Goal: Task Accomplishment & Management: Manage account settings

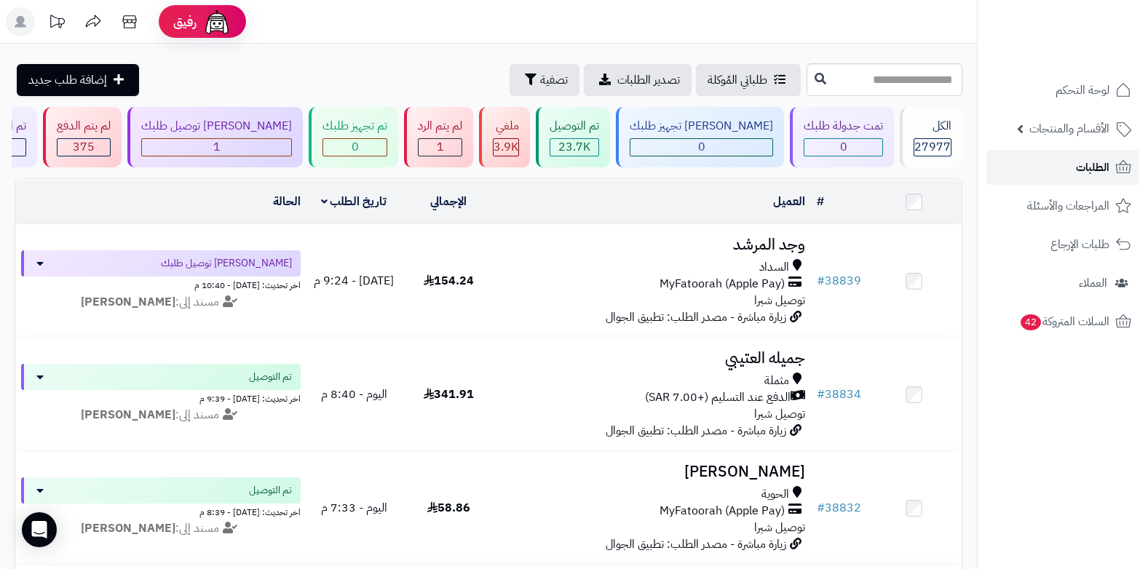
click at [1064, 181] on link "الطلبات" at bounding box center [1062, 167] width 153 height 35
click at [1027, 169] on link "الطلبات" at bounding box center [1062, 167] width 153 height 35
click at [1083, 156] on link "الطلبات" at bounding box center [1062, 167] width 153 height 35
click at [1046, 186] on ul "لوحة التحكم الأقسام والمنتجات المنتجات الأقسام الماركات مواصفات المنتجات مواصفا…" at bounding box center [1063, 206] width 170 height 266
click at [1075, 165] on link "الطلبات" at bounding box center [1062, 167] width 153 height 35
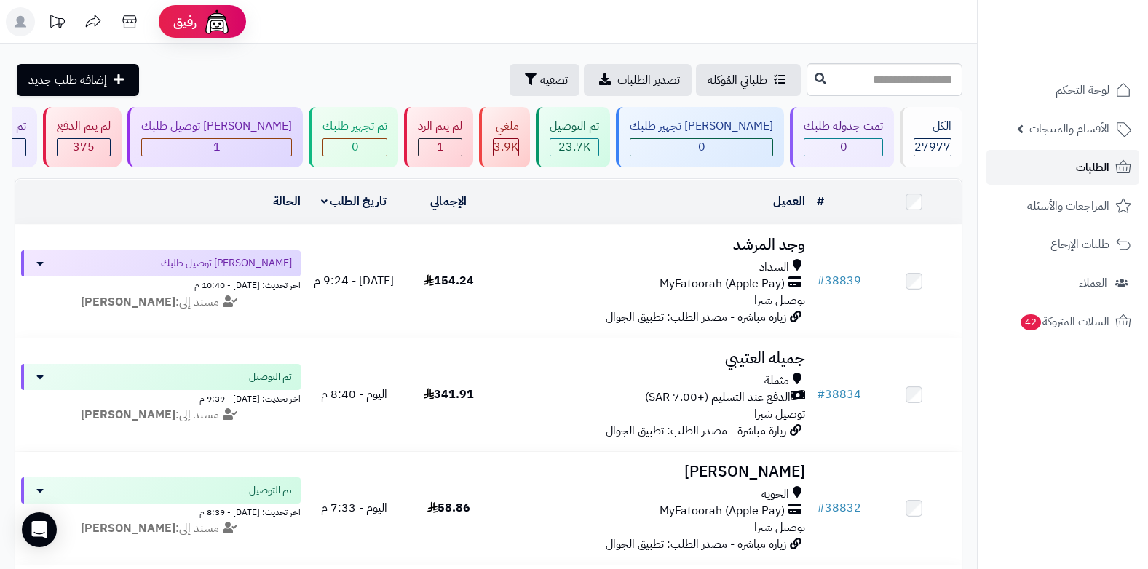
click at [1084, 159] on span "الطلبات" at bounding box center [1092, 167] width 33 height 20
click at [1039, 164] on link "الطلبات" at bounding box center [1062, 167] width 153 height 35
click at [1084, 162] on span "الطلبات" at bounding box center [1092, 167] width 33 height 20
click at [1102, 155] on link "الطلبات" at bounding box center [1062, 167] width 153 height 35
click at [126, 28] on icon at bounding box center [129, 21] width 14 height 13
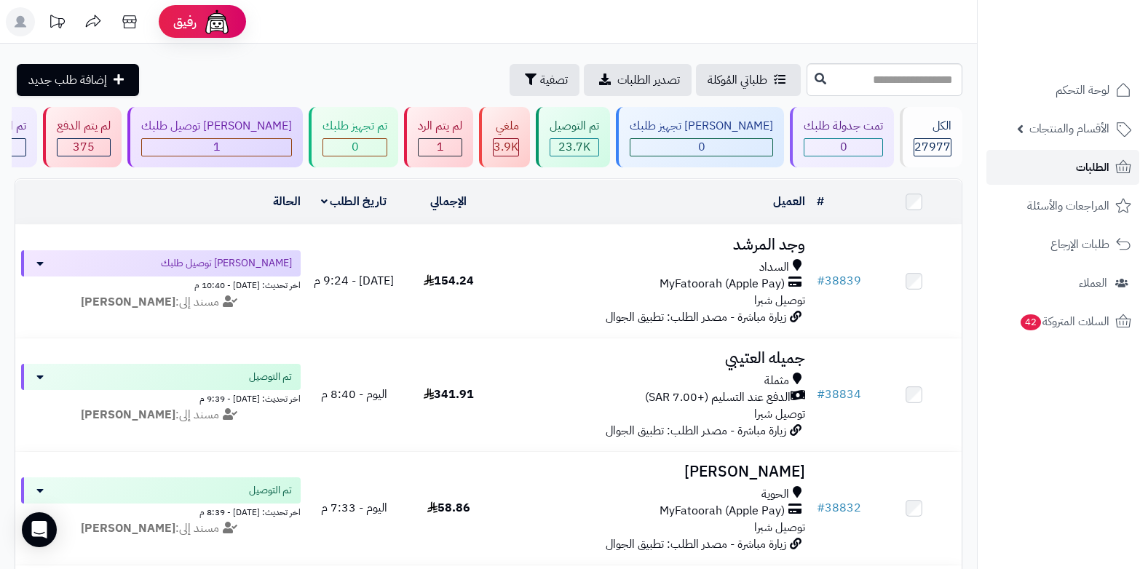
click at [1081, 166] on span "الطلبات" at bounding box center [1092, 167] width 33 height 20
click at [1069, 154] on link "الطلبات" at bounding box center [1062, 167] width 153 height 35
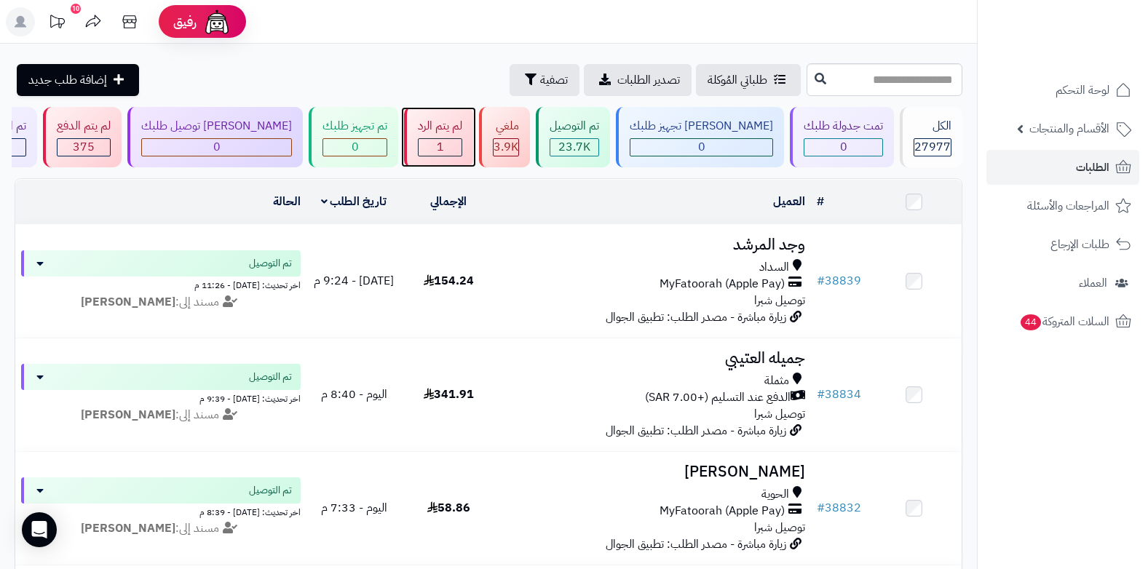
click at [462, 149] on div "1" at bounding box center [440, 147] width 43 height 17
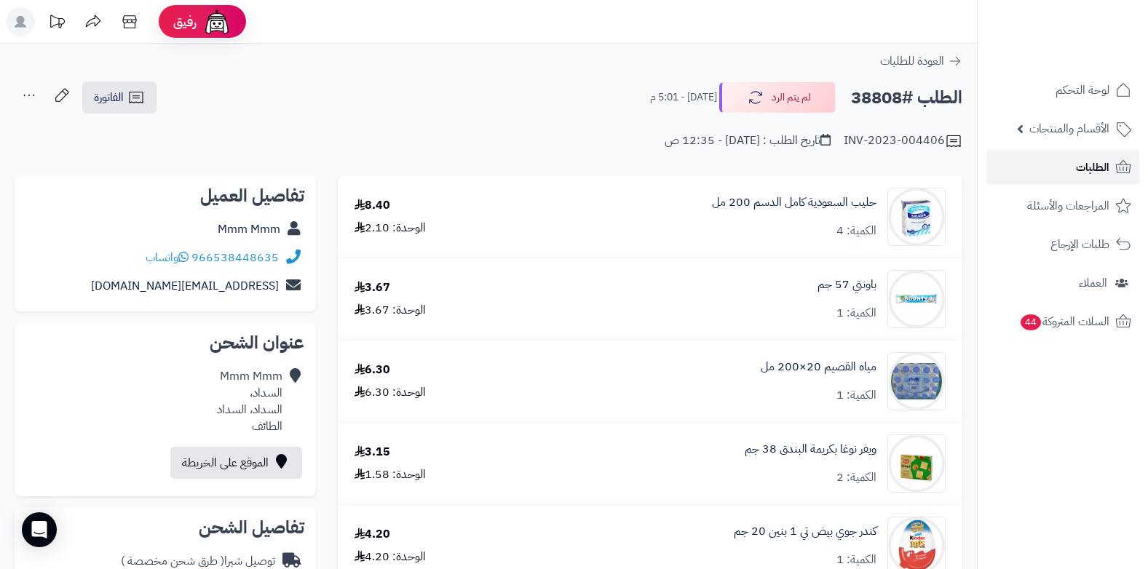
click at [1088, 157] on span "الطلبات" at bounding box center [1092, 167] width 33 height 20
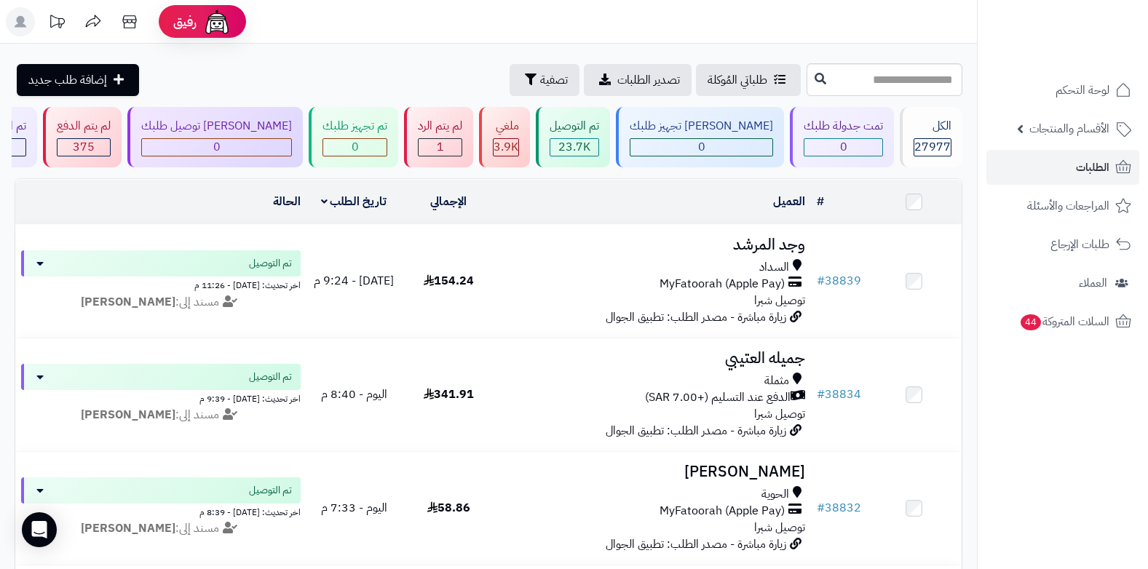
click at [698, 29] on header "رفيق ! الطلبات معالجة مكتمل إرجاع المنتجات العملاء المتواجدون الان 28668 عملاء …" at bounding box center [574, 22] width 1148 height 44
click at [444, 149] on span "1" at bounding box center [440, 146] width 7 height 17
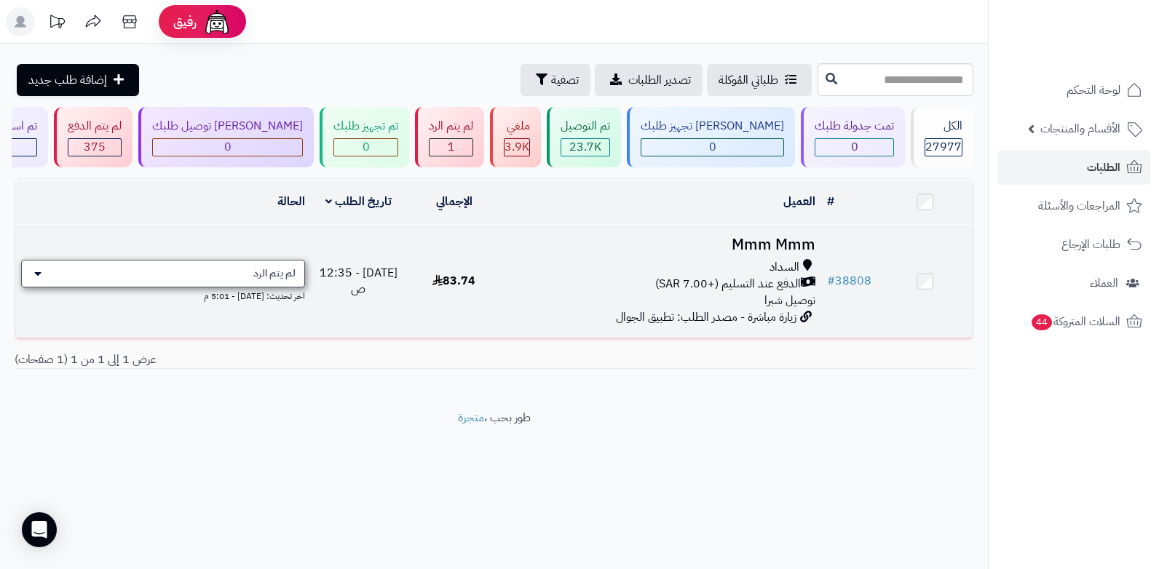
click at [250, 266] on div "لم يتم الرد" at bounding box center [163, 274] width 284 height 28
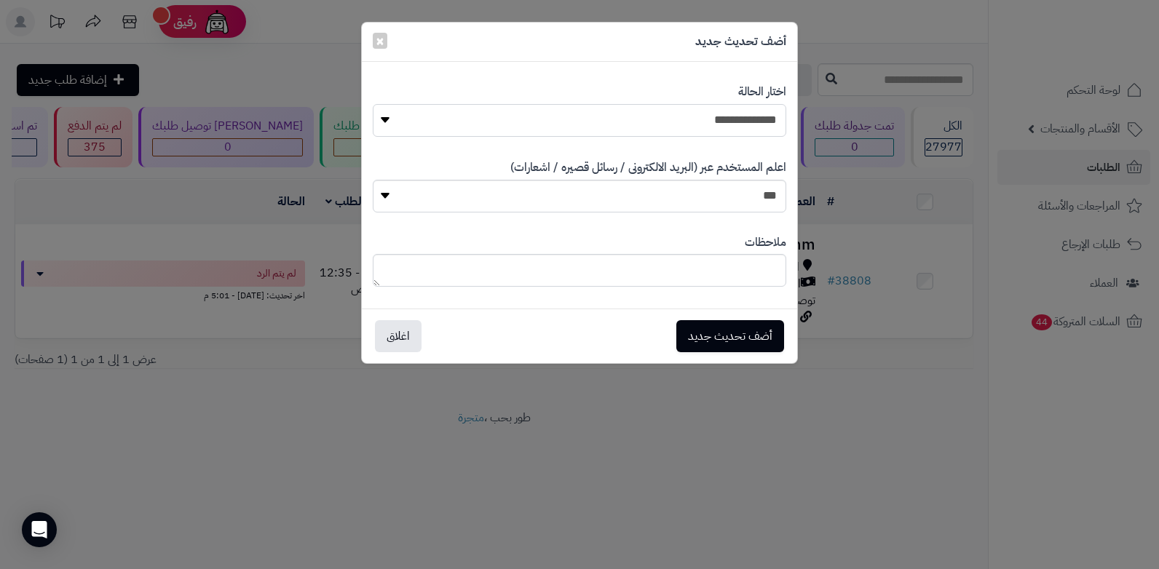
drag, startPoint x: 732, startPoint y: 115, endPoint x: 733, endPoint y: 123, distance: 8.0
click at [732, 115] on select "**********" at bounding box center [580, 120] width 414 height 33
select select "*"
click at [373, 104] on select "**********" at bounding box center [580, 120] width 414 height 33
click at [721, 330] on button "أضف تحديث جديد" at bounding box center [730, 336] width 108 height 32
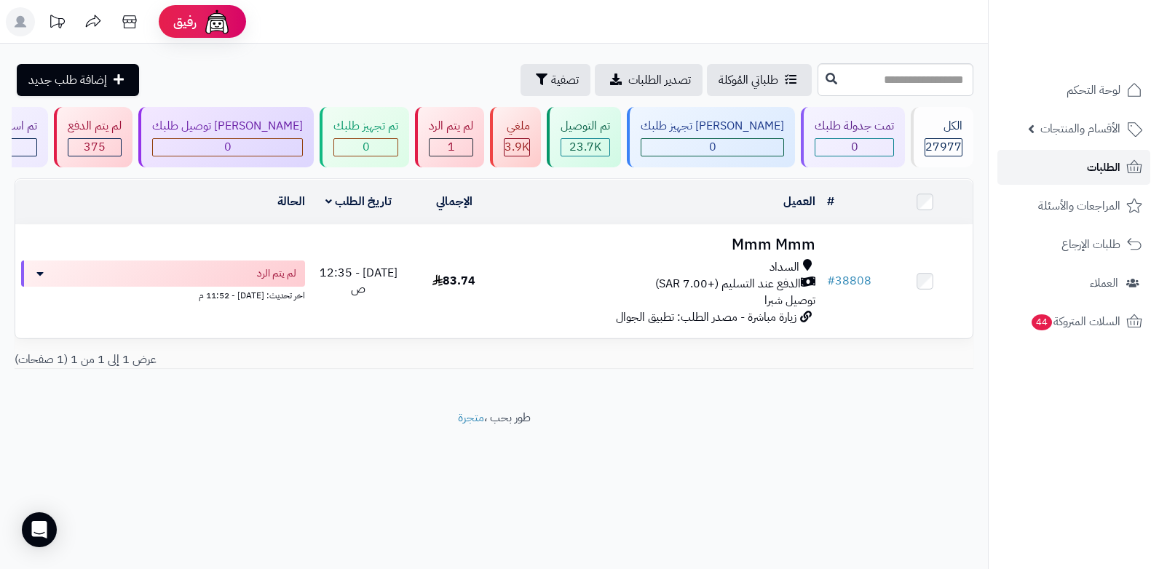
click at [1090, 167] on span "الطلبات" at bounding box center [1103, 167] width 33 height 20
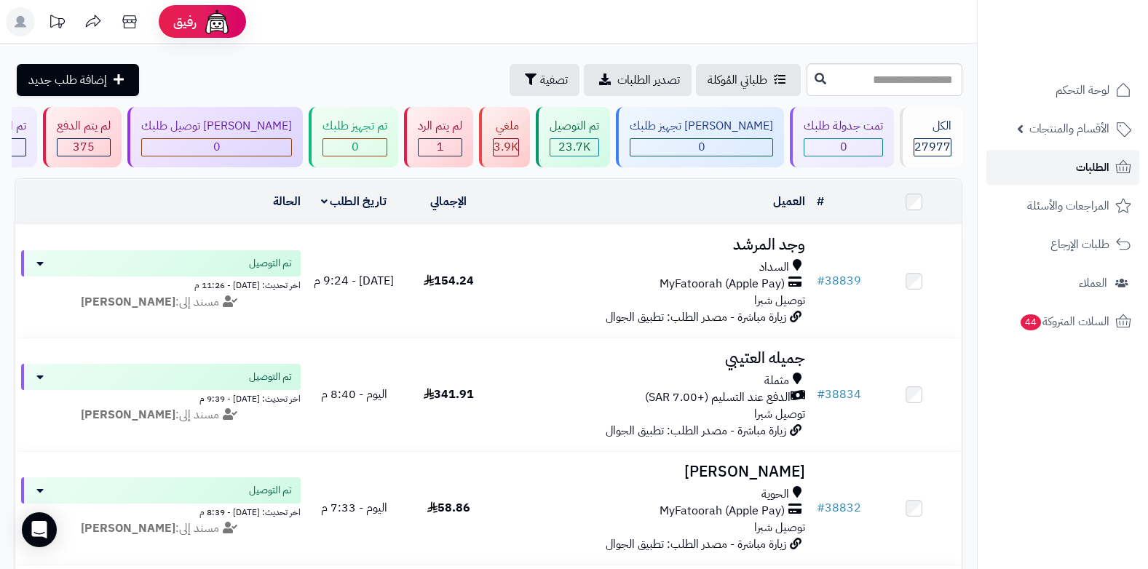
click at [1073, 162] on link "الطلبات" at bounding box center [1062, 167] width 153 height 35
click at [462, 147] on div "1" at bounding box center [440, 147] width 43 height 17
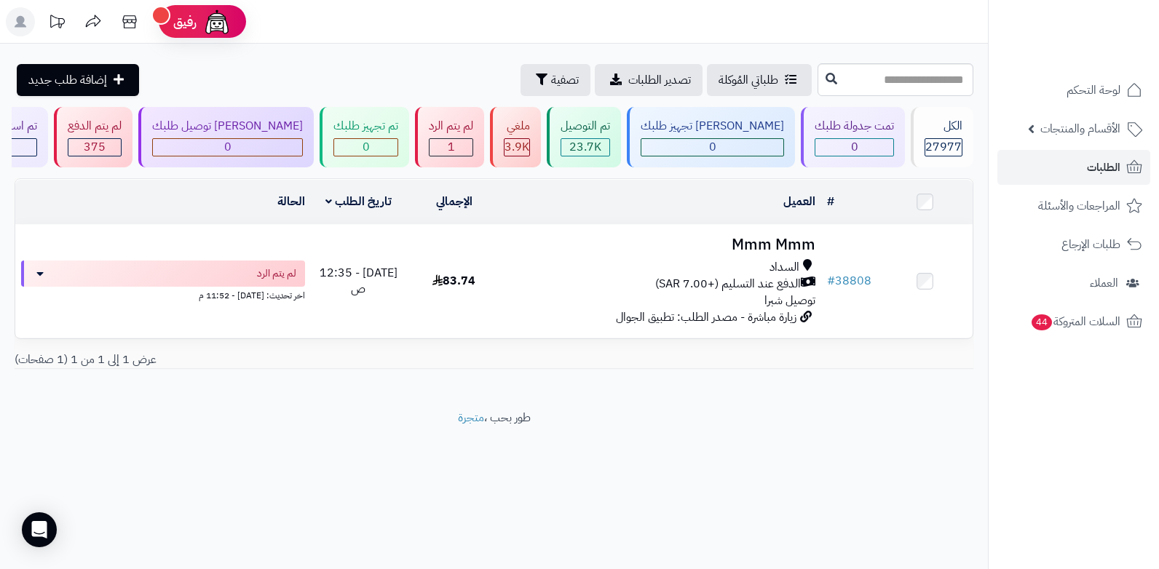
click at [21, 25] on icon at bounding box center [21, 22] width 12 height 12
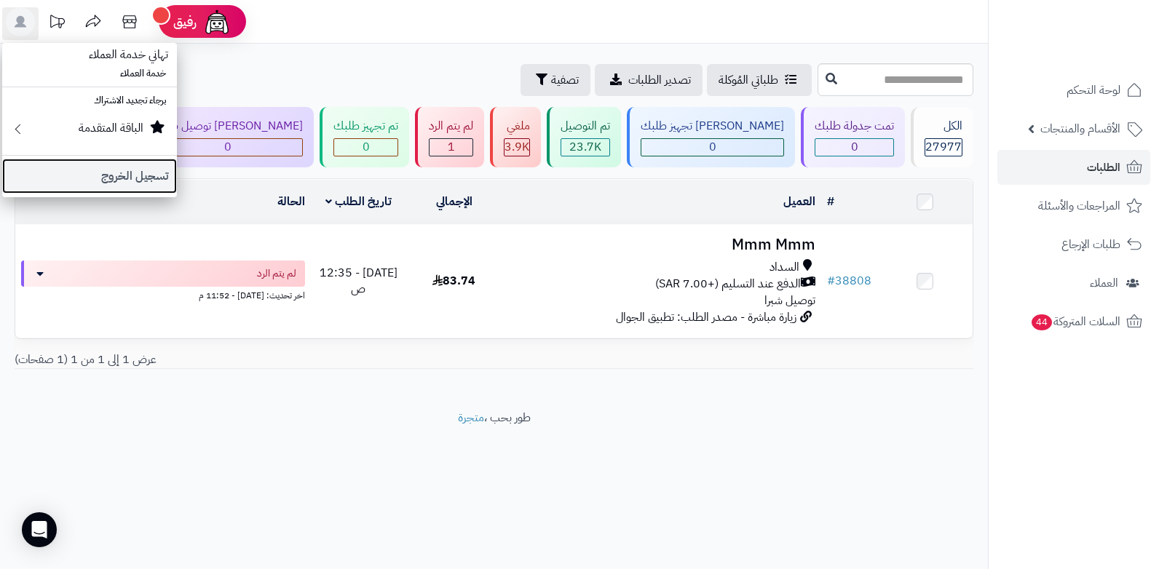
click at [152, 169] on link "تسجيل الخروج" at bounding box center [89, 176] width 175 height 35
